Goal: Check status: Check status

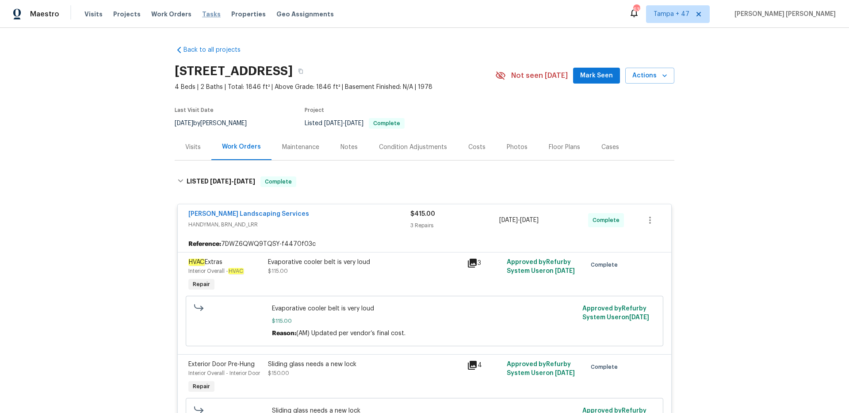
scroll to position [242, 0]
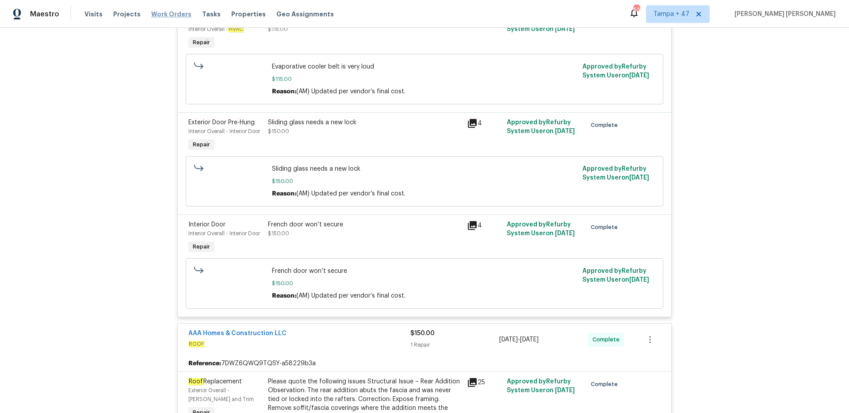
click at [170, 13] on span "Work Orders" at bounding box center [171, 14] width 40 height 9
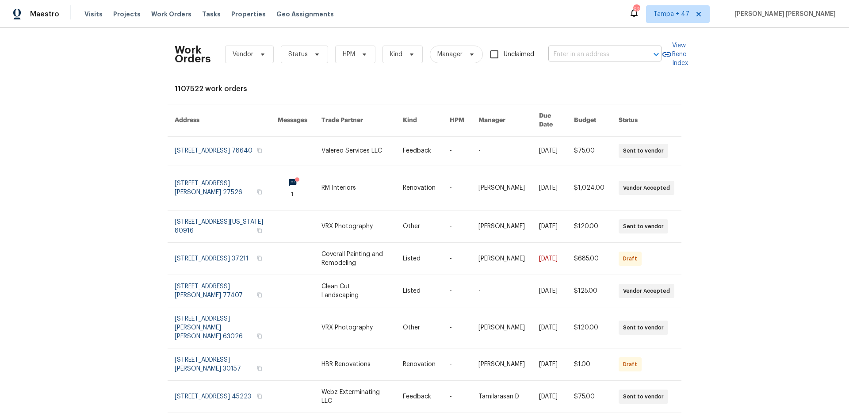
click at [595, 57] on input "text" at bounding box center [593, 55] width 88 height 14
paste input "[STREET_ADDRESS]"
type input "[STREET_ADDRESS]"
click at [596, 79] on li "[STREET_ADDRESS]" at bounding box center [605, 74] width 113 height 15
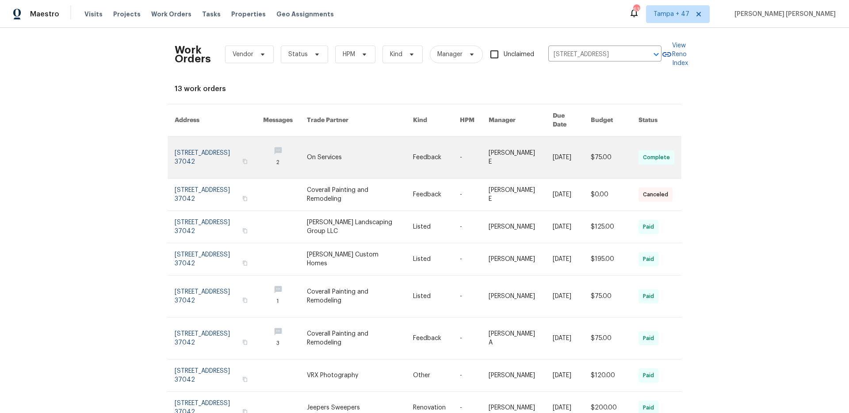
click at [576, 137] on link at bounding box center [572, 158] width 38 height 42
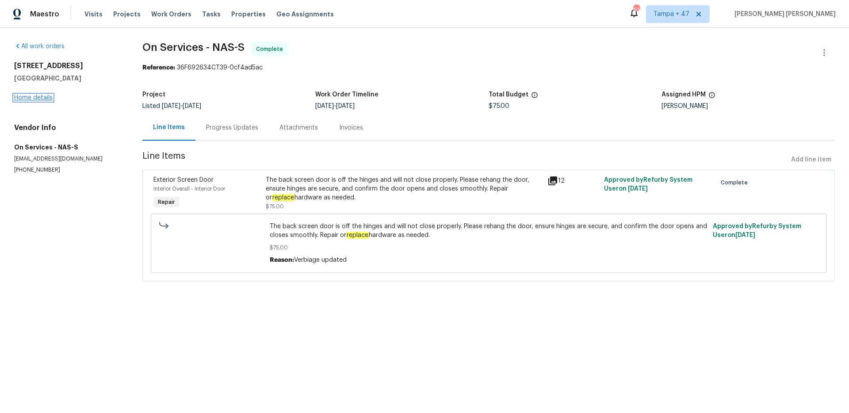
click at [42, 99] on link "Home details" at bounding box center [33, 98] width 38 height 6
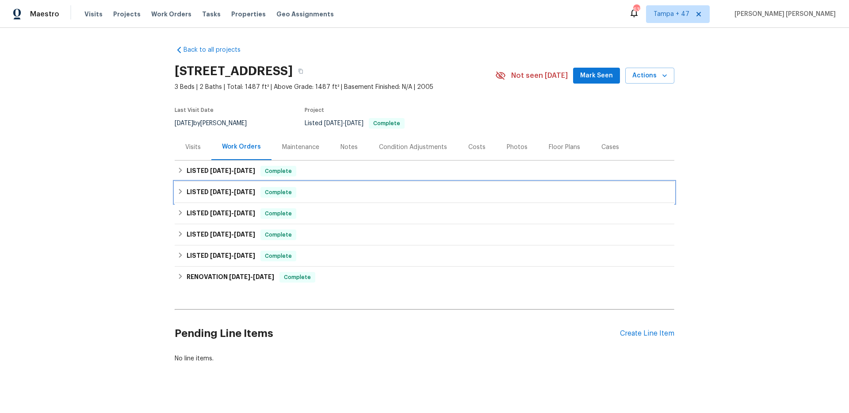
click at [231, 196] on h6 "LISTED [DATE] - [DATE]" at bounding box center [221, 192] width 69 height 11
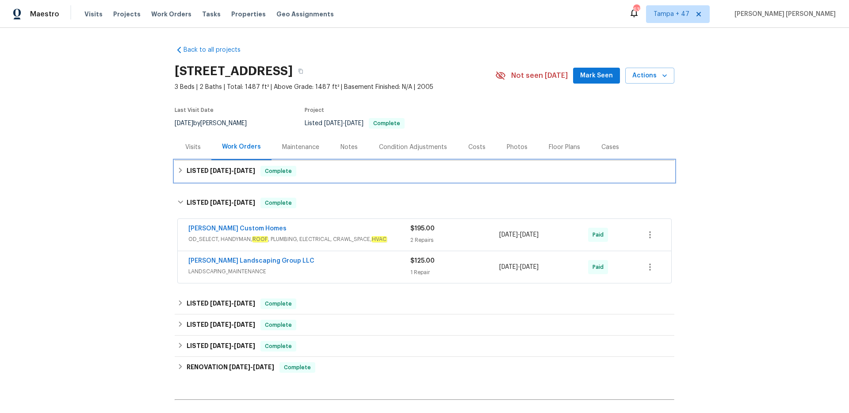
click at [252, 172] on span "[DATE]" at bounding box center [244, 171] width 21 height 6
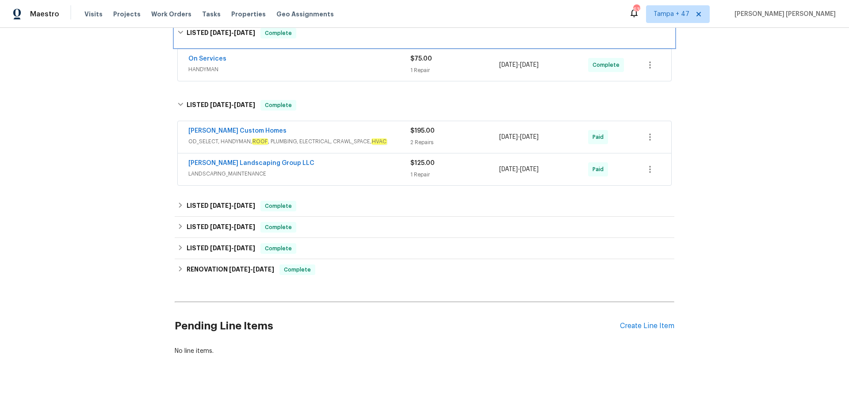
scroll to position [151, 0]
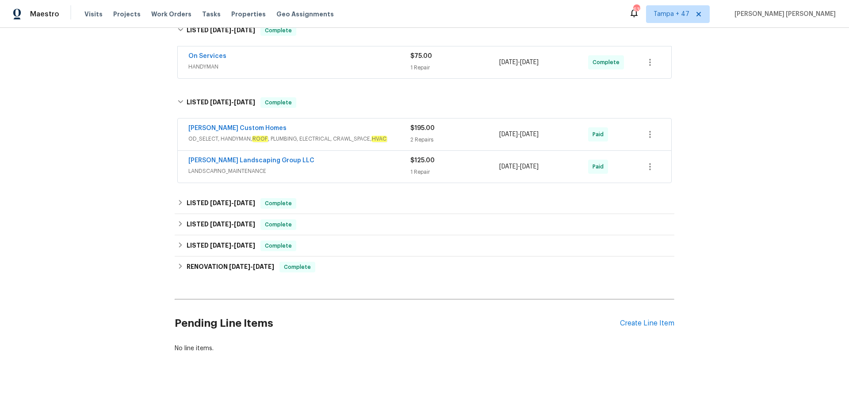
click at [351, 165] on div "[PERSON_NAME] Landscaping Group LLC" at bounding box center [299, 161] width 222 height 11
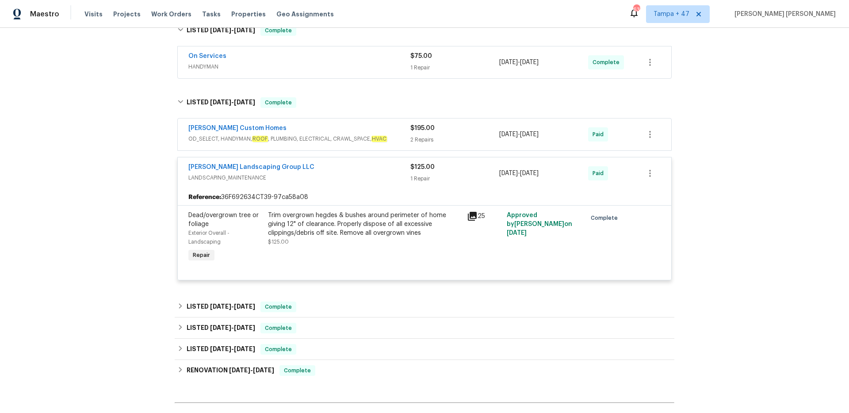
click at [380, 136] on em "HVAC" at bounding box center [379, 139] width 15 height 6
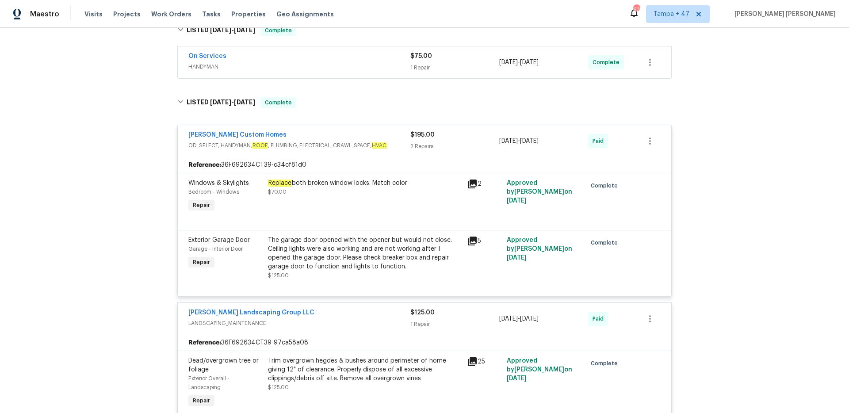
click at [378, 67] on span "HANDYMAN" at bounding box center [299, 66] width 222 height 9
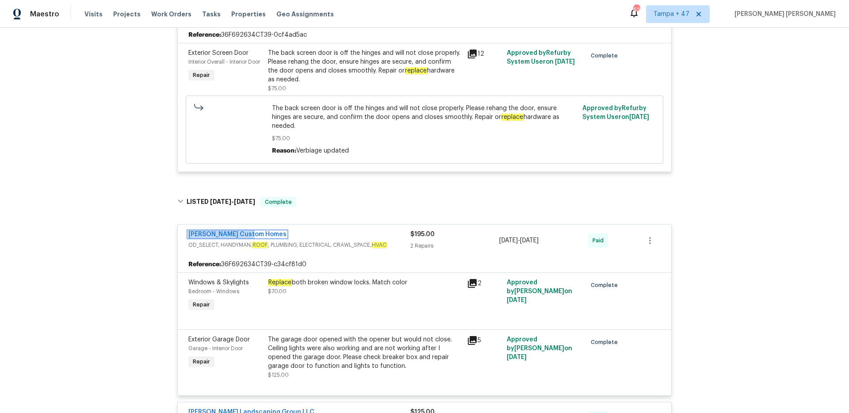
scroll to position [176, 0]
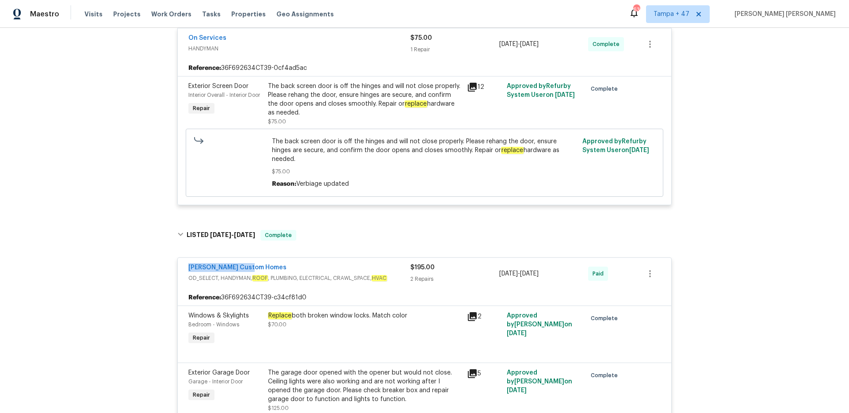
click at [338, 103] on div "The back screen door is off the hinges and will not close properly. Please reha…" at bounding box center [365, 99] width 194 height 35
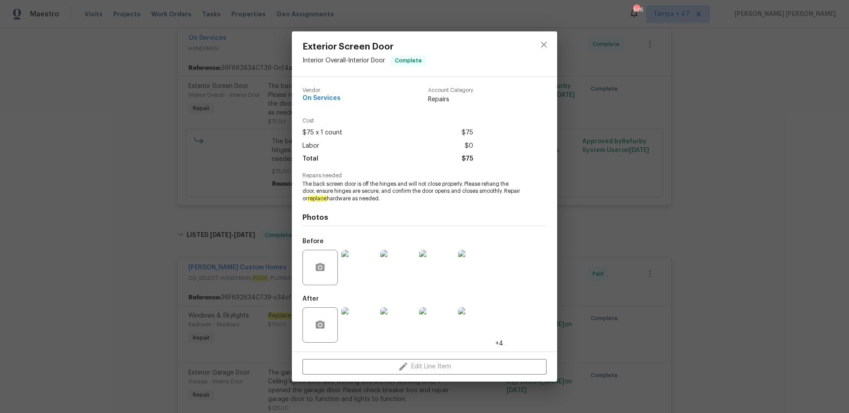
click at [354, 259] on img at bounding box center [359, 267] width 35 height 35
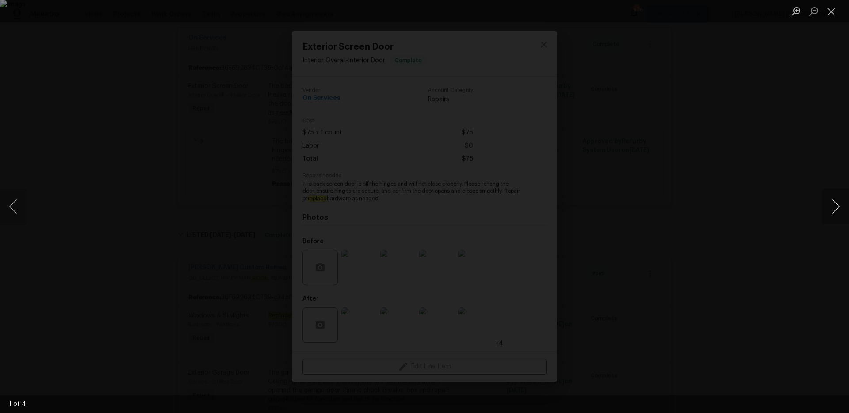
click at [831, 207] on button "Next image" at bounding box center [836, 206] width 27 height 35
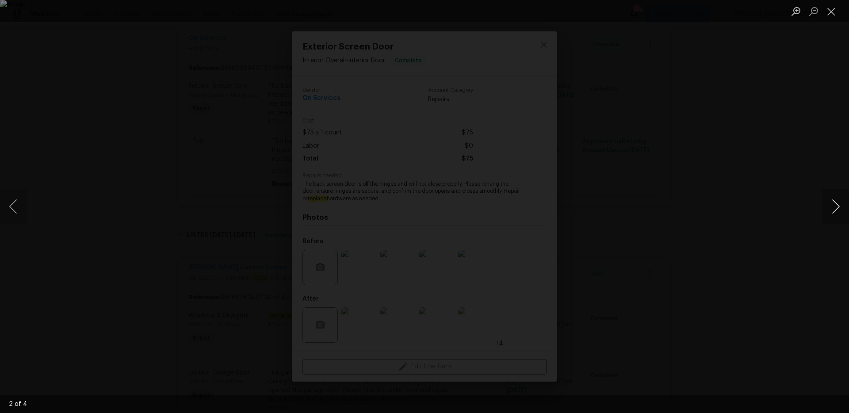
click at [831, 207] on button "Next image" at bounding box center [836, 206] width 27 height 35
click at [734, 234] on div "Lightbox" at bounding box center [424, 206] width 849 height 413
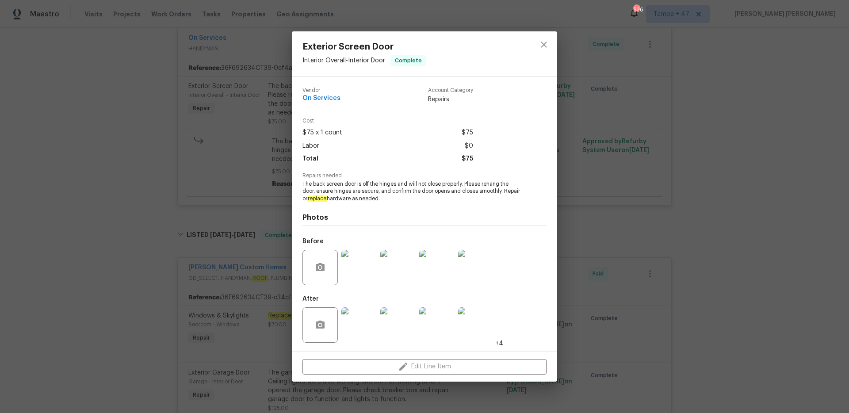
click at [360, 316] on img at bounding box center [359, 324] width 35 height 35
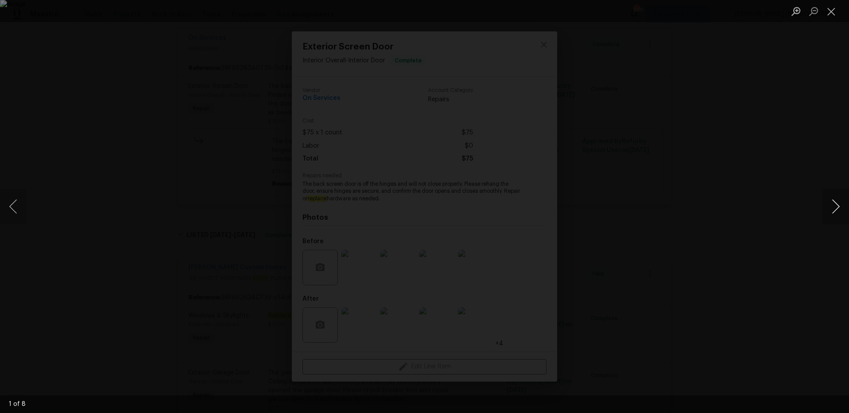
click at [836, 214] on button "Next image" at bounding box center [836, 206] width 27 height 35
click at [787, 263] on div "Lightbox" at bounding box center [424, 206] width 849 height 413
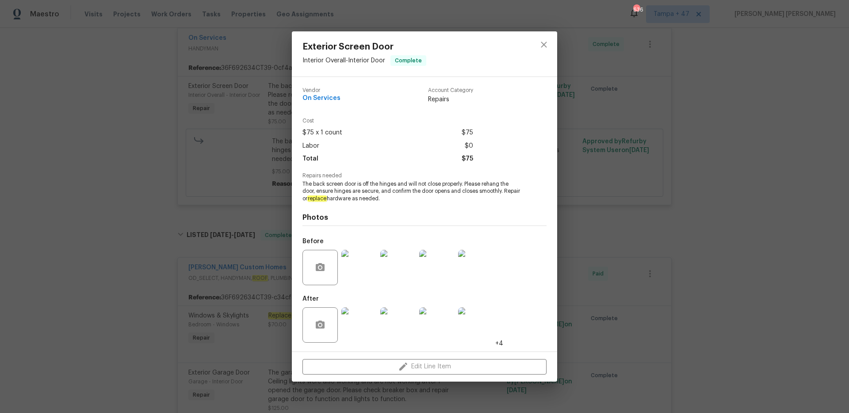
click at [250, 138] on div "Exterior Screen Door Interior Overall - Interior Door Complete Vendor On Servic…" at bounding box center [424, 206] width 849 height 413
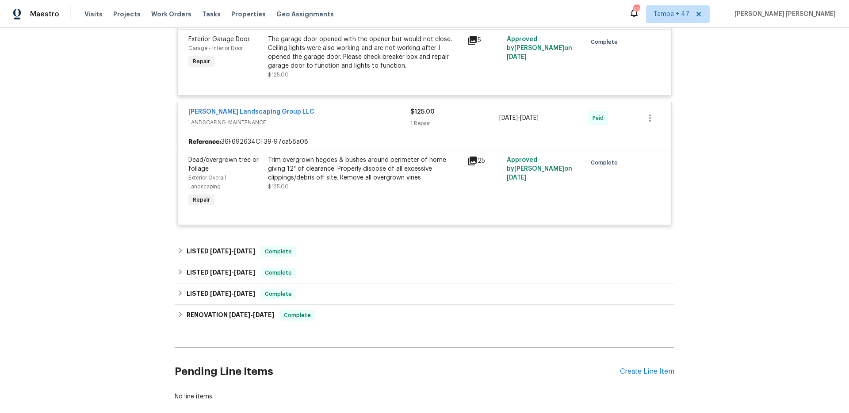
scroll to position [549, 0]
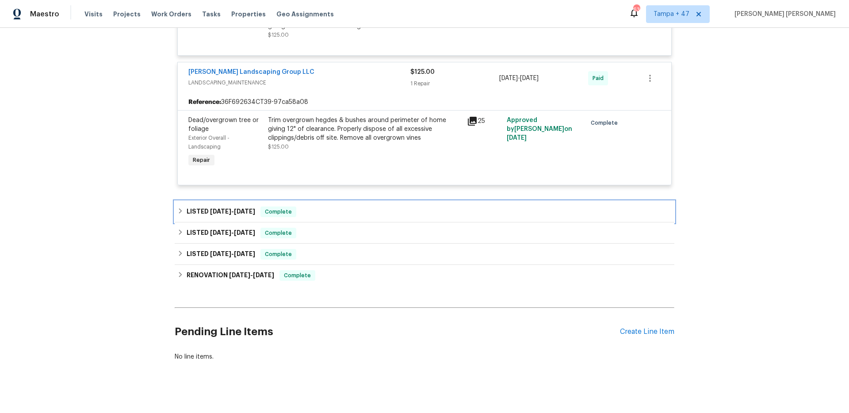
click at [247, 208] on span "[DATE]" at bounding box center [244, 211] width 21 height 6
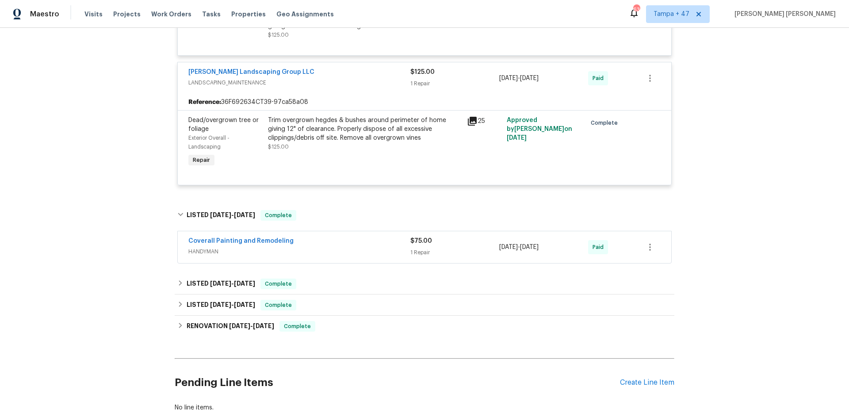
click at [316, 247] on span "HANDYMAN" at bounding box center [299, 251] width 222 height 9
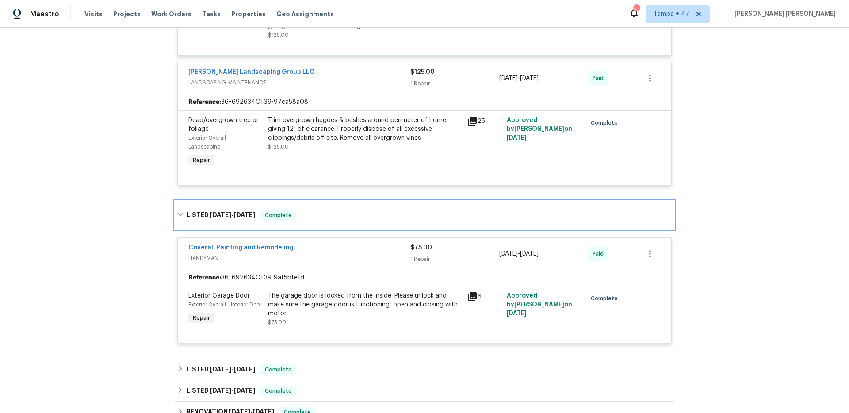
click at [305, 210] on div "LISTED [DATE] - [DATE] Complete" at bounding box center [424, 215] width 495 height 11
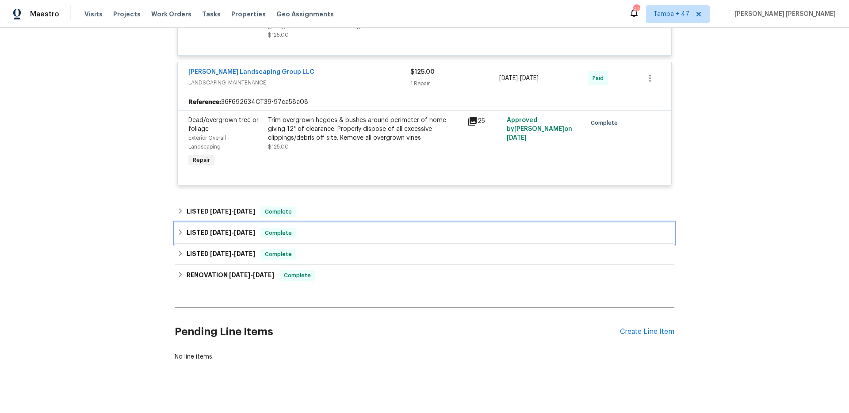
click at [307, 228] on div "LISTED [DATE] - [DATE] Complete" at bounding box center [424, 233] width 495 height 11
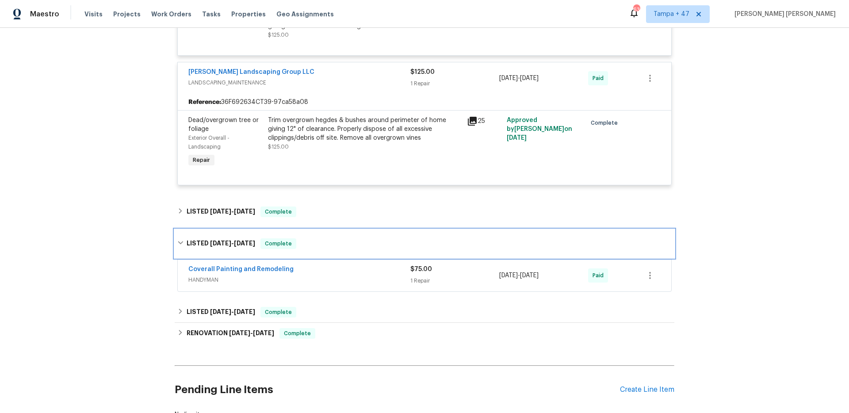
click at [293, 238] on div "LISTED [DATE] - [DATE] Complete" at bounding box center [424, 243] width 495 height 11
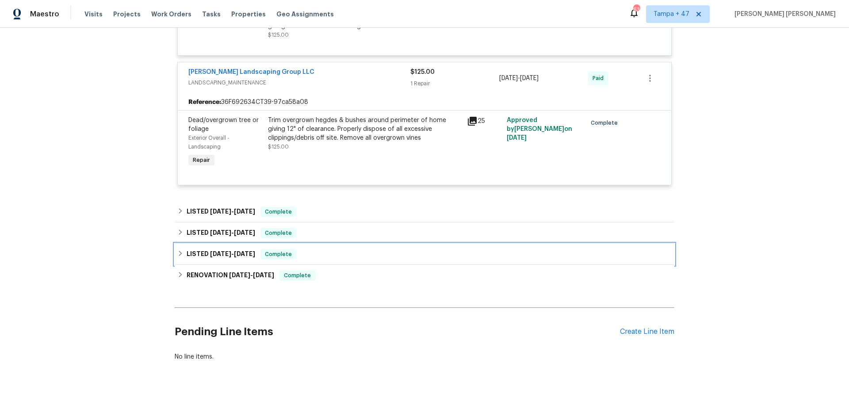
click at [307, 251] on div "LISTED [DATE] - [DATE] Complete" at bounding box center [425, 254] width 500 height 21
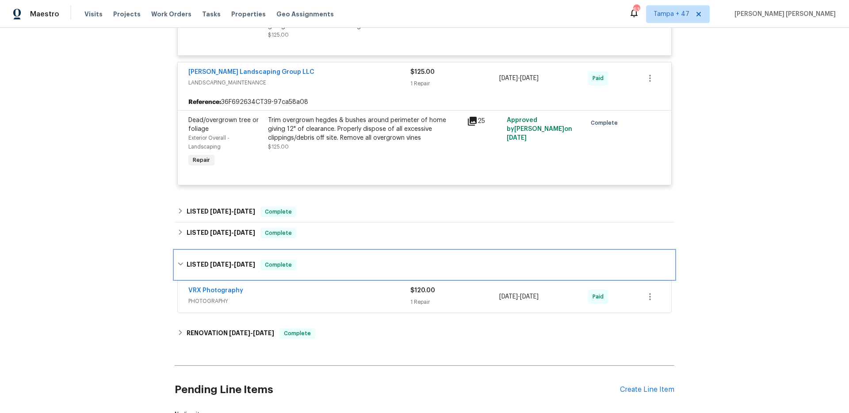
click at [307, 260] on div "LISTED [DATE] - [DATE] Complete" at bounding box center [424, 265] width 495 height 11
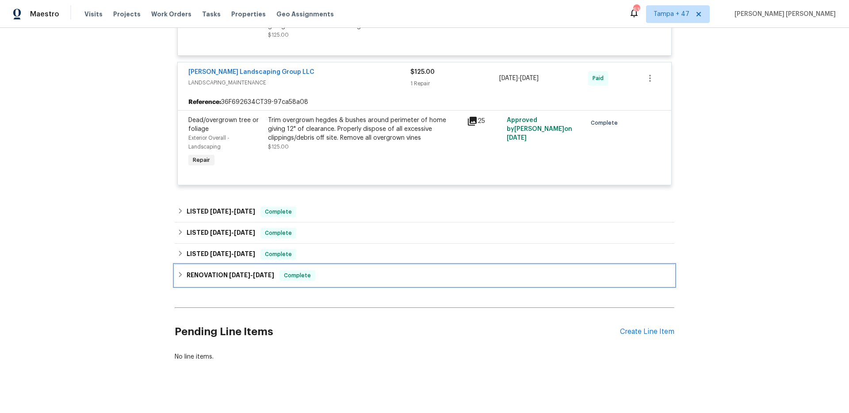
click at [303, 271] on span "Complete" at bounding box center [297, 275] width 34 height 9
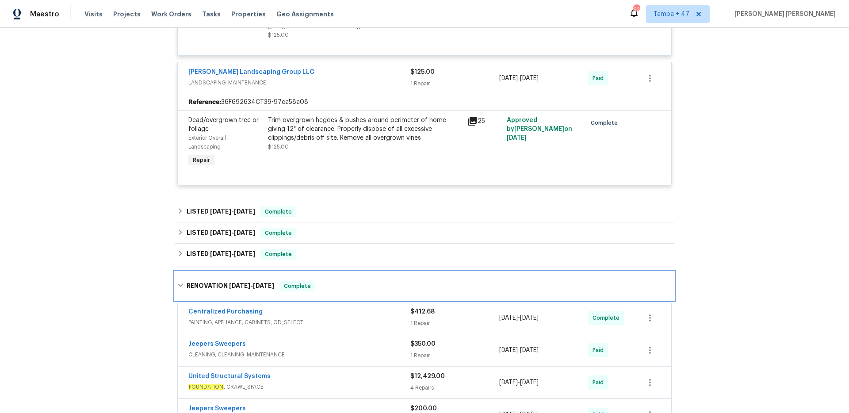
scroll to position [708, 0]
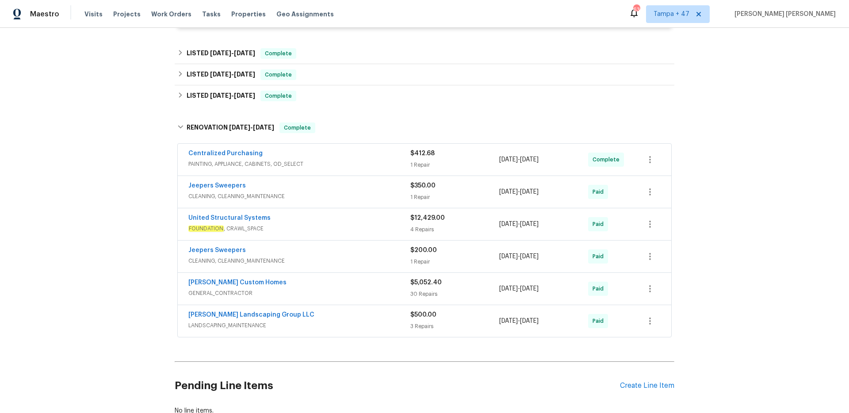
click at [365, 311] on div "[PERSON_NAME] Landscaping Group LLC" at bounding box center [299, 316] width 222 height 11
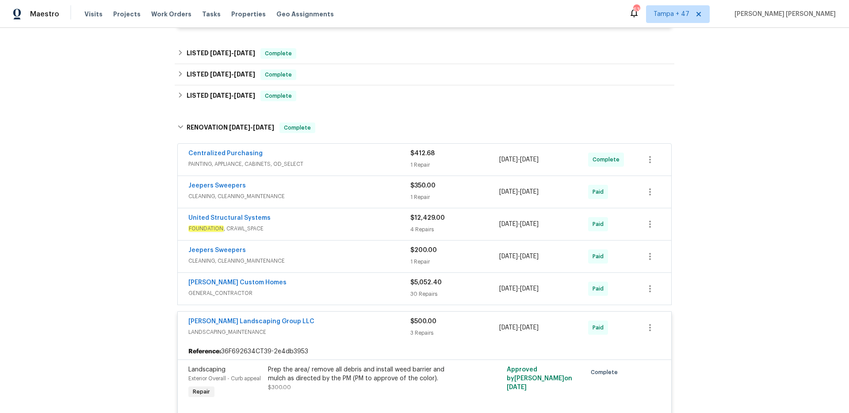
click at [376, 289] on span "GENERAL_CONTRACTOR" at bounding box center [299, 293] width 222 height 9
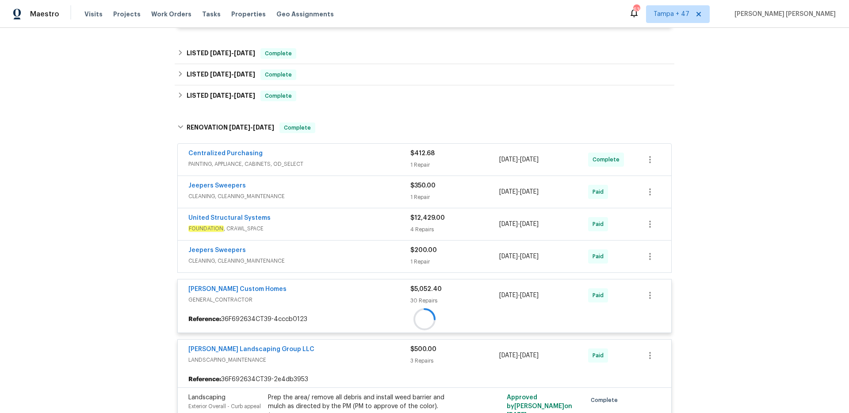
scroll to position [693, 0]
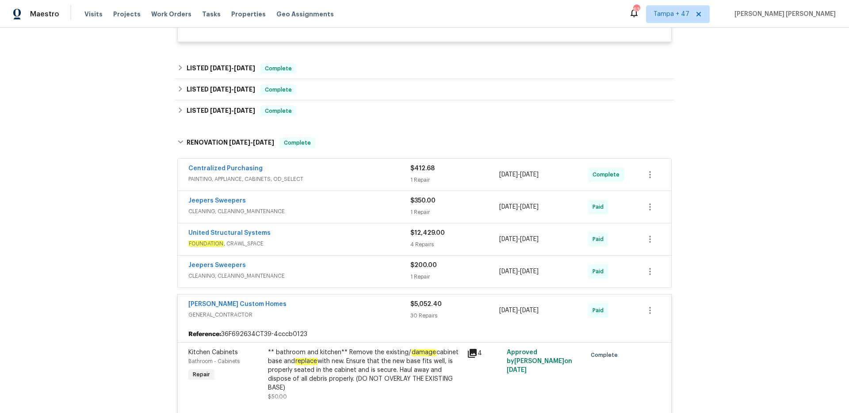
click at [391, 272] on span "CLEANING, CLEANING_MAINTENANCE" at bounding box center [299, 276] width 222 height 9
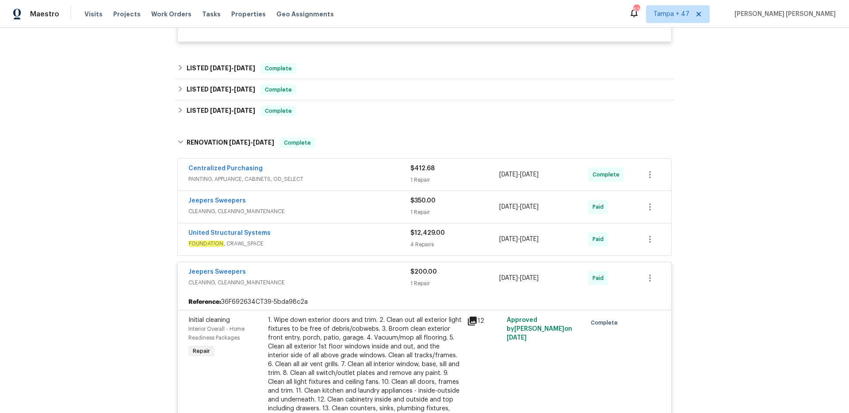
click at [384, 229] on div "United Structural Systems" at bounding box center [299, 234] width 222 height 11
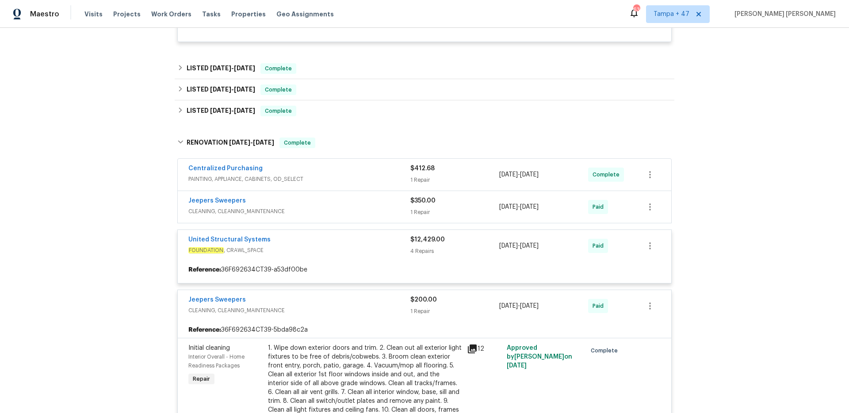
scroll to position [678, 0]
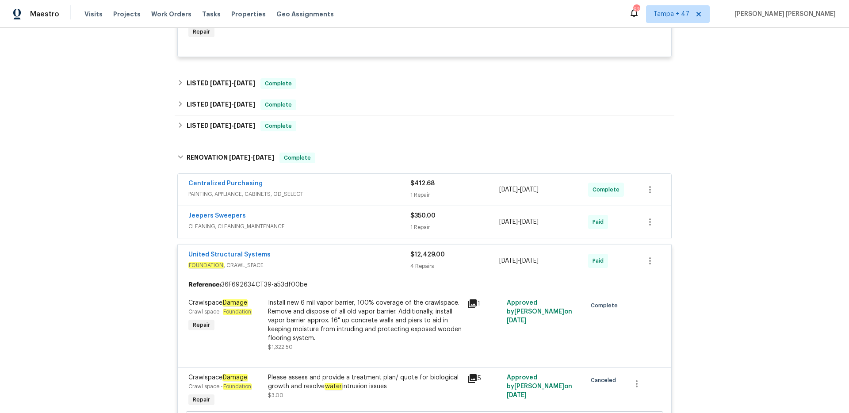
click at [391, 211] on div "Jeepers Sweepers" at bounding box center [299, 216] width 222 height 11
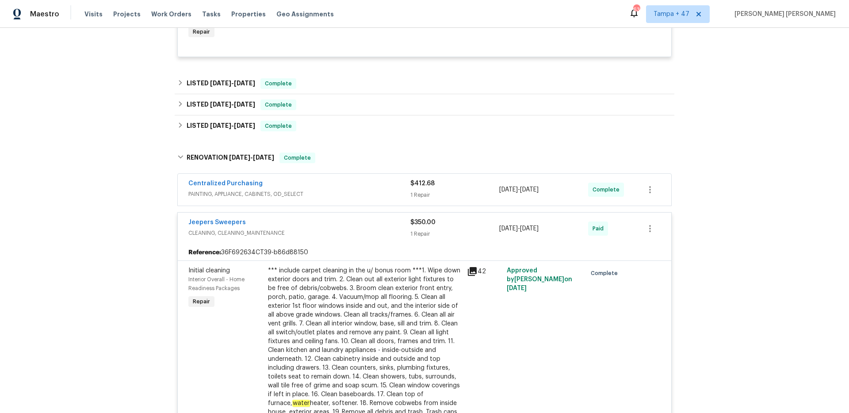
click at [396, 179] on div "Centralized Purchasing" at bounding box center [299, 184] width 222 height 11
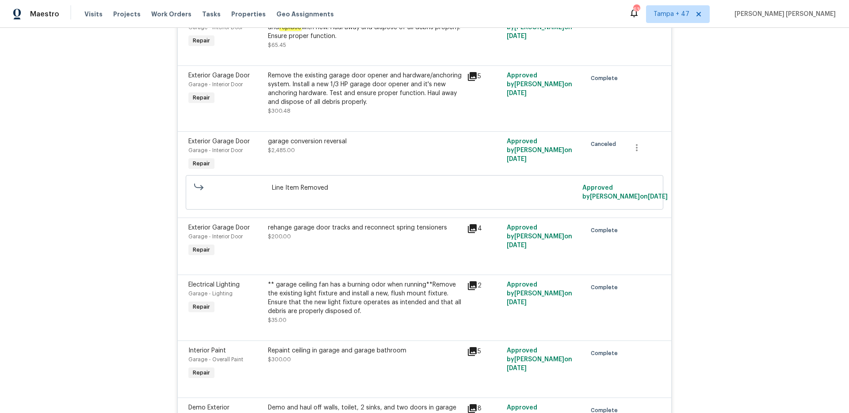
scroll to position [3000, 0]
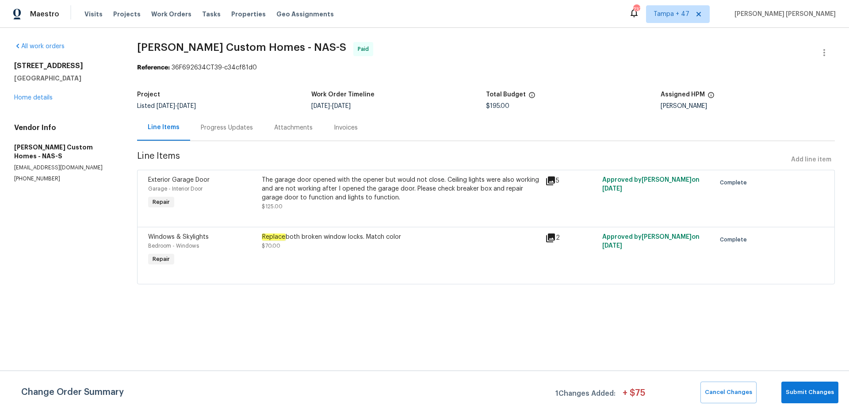
click at [246, 126] on div "Progress Updates" at bounding box center [227, 127] width 52 height 9
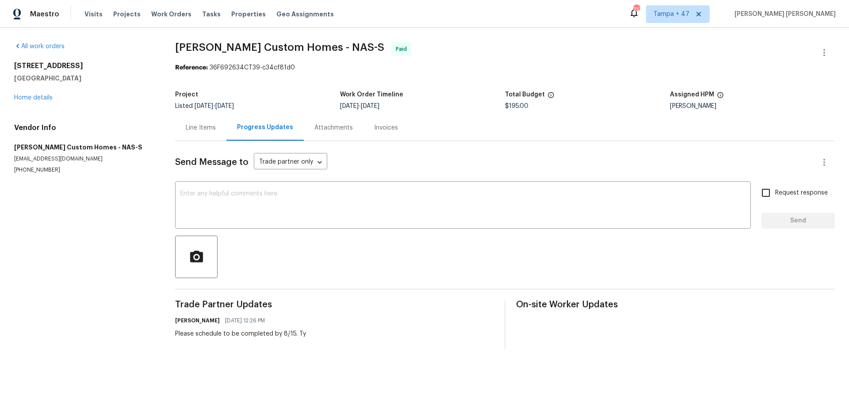
click at [205, 124] on div "Line Items" at bounding box center [201, 127] width 30 height 9
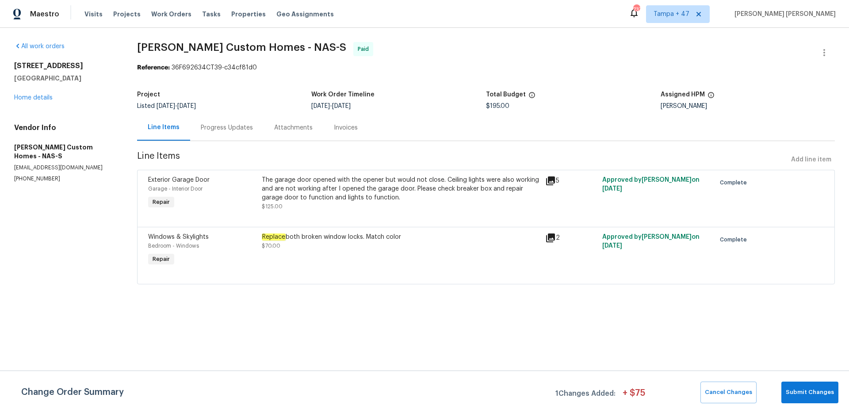
click at [342, 134] on div "Invoices" at bounding box center [345, 128] width 45 height 26
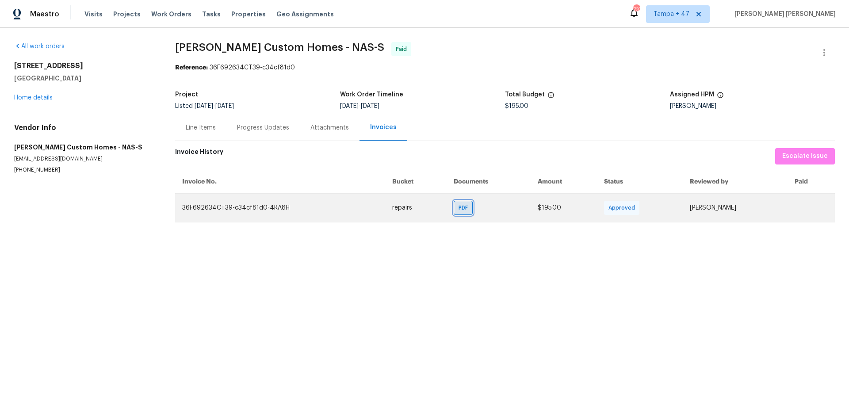
click at [459, 209] on span "PDF" at bounding box center [465, 208] width 13 height 9
